Goal: Information Seeking & Learning: Learn about a topic

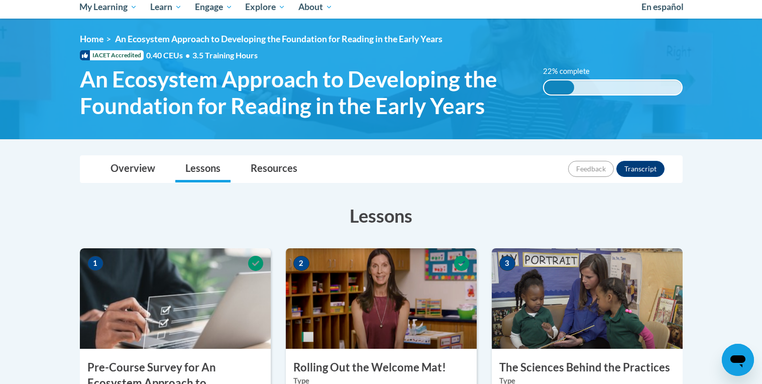
scroll to position [127, 0]
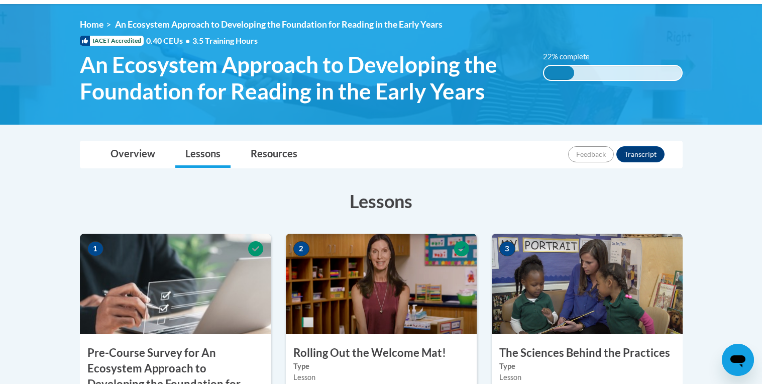
click at [581, 334] on div "3 The Sciences Behind the Practices Type Lesson Required | not started Estimate…" at bounding box center [587, 365] width 191 height 262
click at [584, 323] on img at bounding box center [587, 284] width 191 height 100
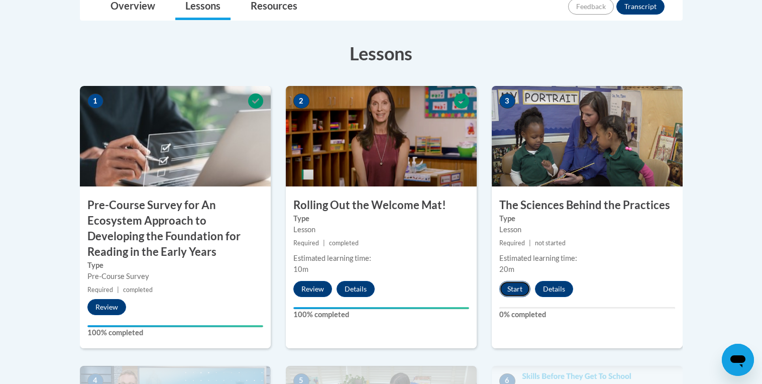
click at [515, 291] on button "Start" at bounding box center [514, 289] width 31 height 16
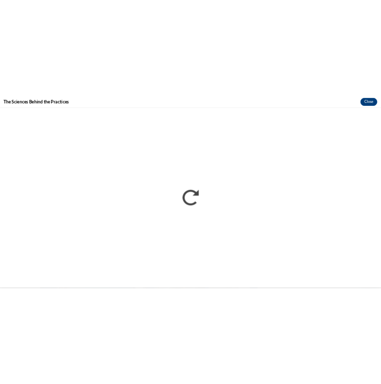
scroll to position [0, 0]
